Goal: Transaction & Acquisition: Purchase product/service

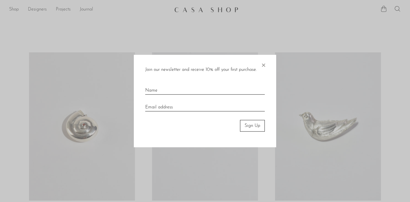
click at [263, 63] on span "×" at bounding box center [264, 64] width 6 height 18
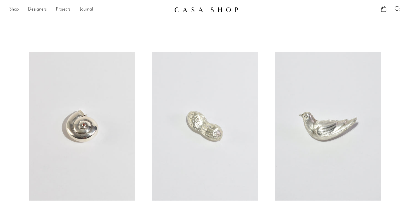
click at [75, 94] on link at bounding box center [82, 126] width 106 height 148
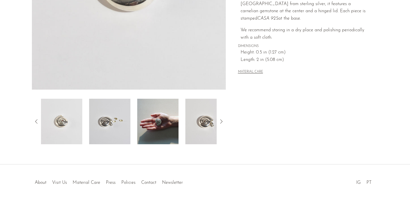
scroll to position [151, 0]
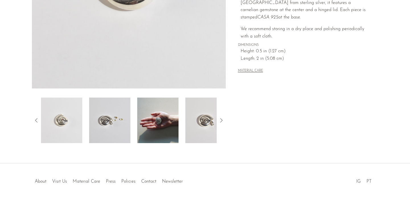
click at [156, 110] on img at bounding box center [157, 121] width 41 height 46
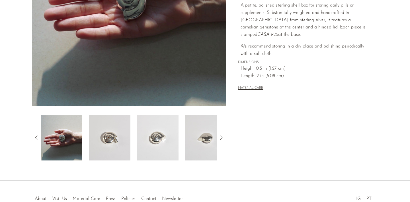
scroll to position [134, 0]
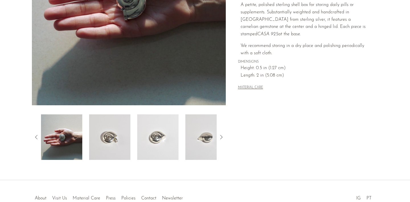
click at [105, 141] on img at bounding box center [109, 137] width 41 height 46
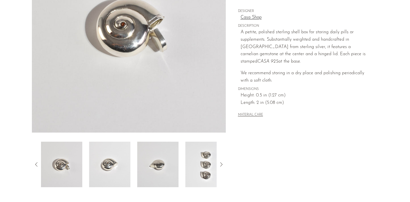
scroll to position [108, 0]
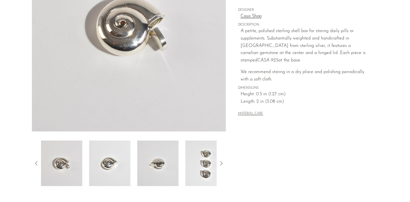
click at [219, 164] on icon at bounding box center [221, 163] width 7 height 7
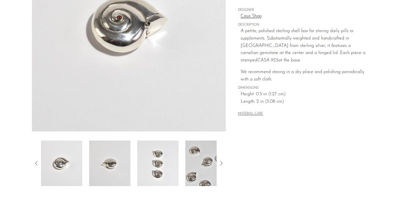
click at [222, 163] on icon at bounding box center [221, 163] width 7 height 7
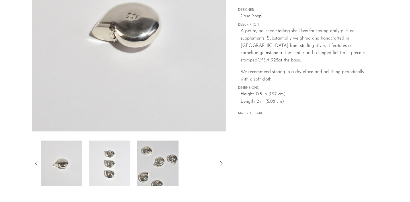
click at [110, 166] on img at bounding box center [109, 164] width 41 height 46
